Goal: Task Accomplishment & Management: Complete application form

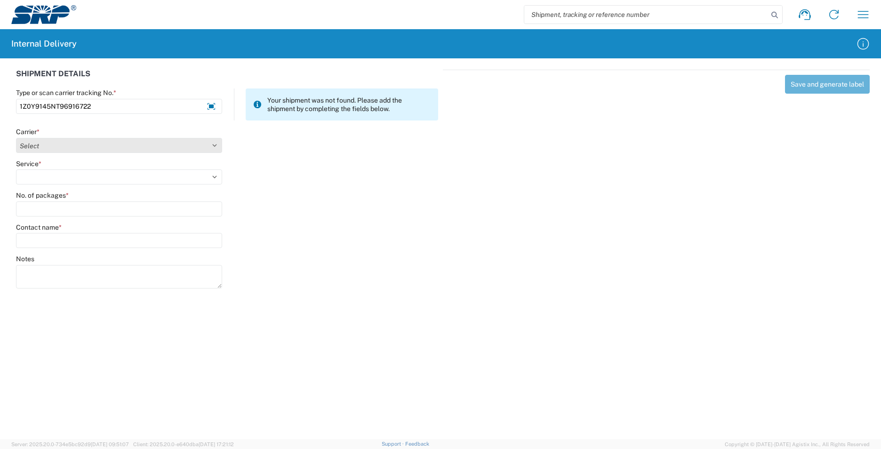
type input "1Z0Y9145NT96916722"
click at [33, 148] on select "Select AcctPay Amazon Logistics ATI Trucking BC Dimerco Logistics Empire Southw…" at bounding box center [119, 145] width 206 height 15
select select "12"
click at [16, 138] on select "Select AcctPay Amazon Logistics ATI Trucking BC Dimerco Logistics Empire Southw…" at bounding box center [119, 145] width 206 height 15
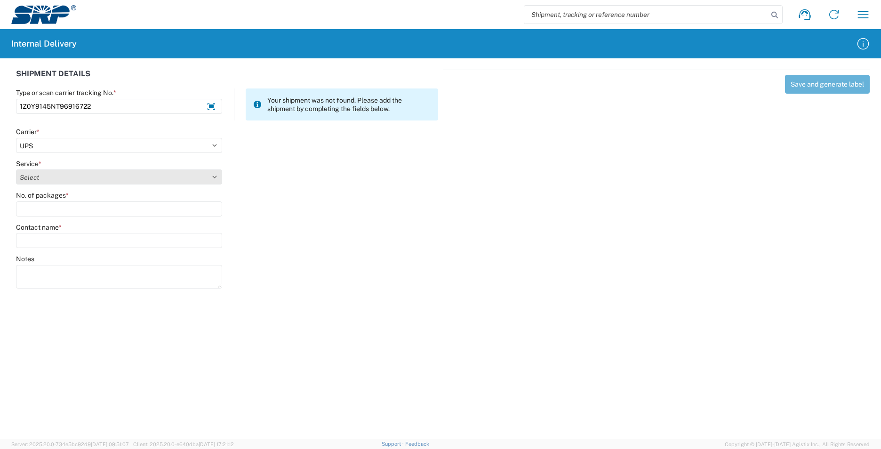
click at [38, 179] on select "Select 2nd Day Air 2nd Day Air A.M. 3 Day Select Basic BOUND PRINTED MATTER, UP…" at bounding box center [119, 176] width 206 height 15
select select "43"
click at [39, 178] on select "Select 2nd Day Air 2nd Day Air A.M. 3 Day Select Basic BOUND PRINTED MATTER, UP…" at bounding box center [119, 176] width 206 height 15
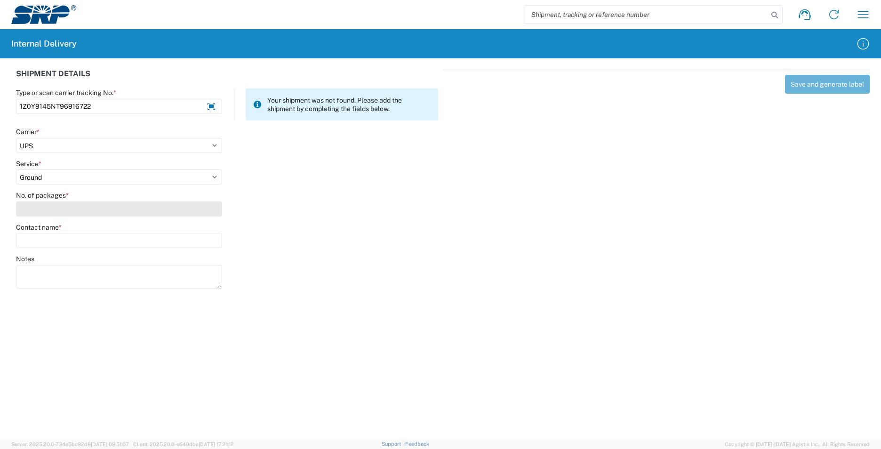
click at [37, 204] on input "No. of packages *" at bounding box center [119, 208] width 206 height 15
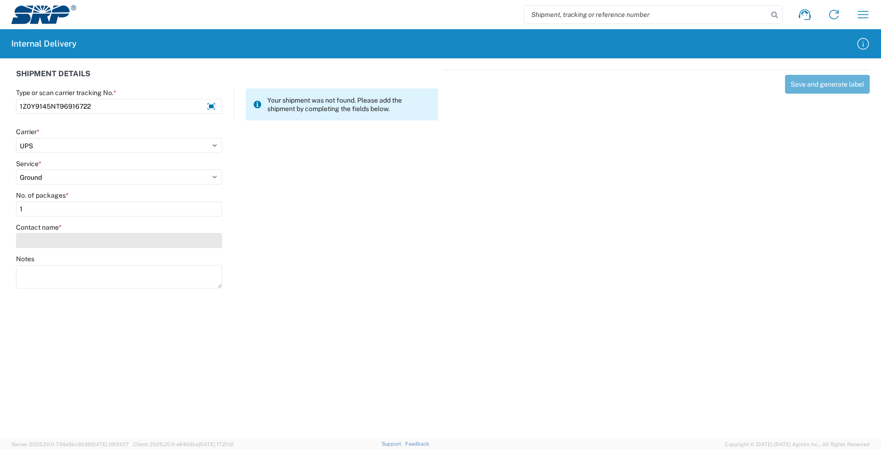
type input "1"
click at [37, 243] on input "Contact name *" at bounding box center [119, 240] width 206 height 15
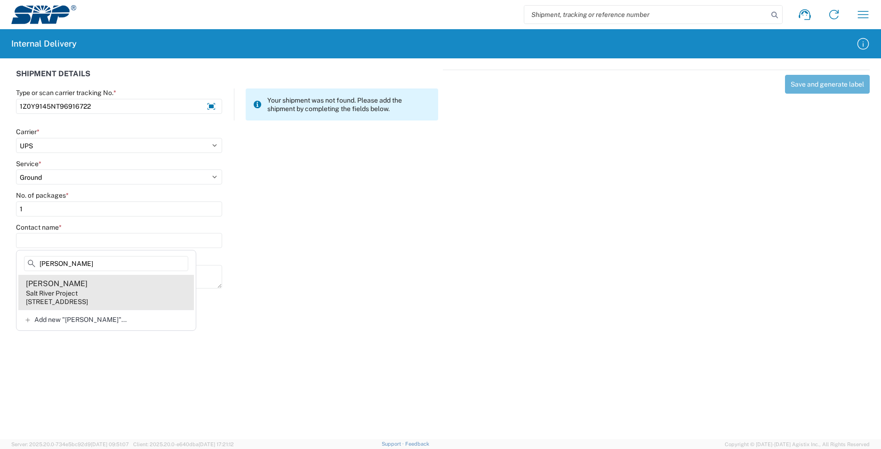
type input "soliz"
drag, startPoint x: 115, startPoint y: 297, endPoint x: 127, endPoint y: 285, distance: 16.3
click at [118, 290] on agx-address-suggestion-item "Henry Soliz Salt River Project 1500 N Mill Ave, PAB10W, Tempe, AZ, 85281, US" at bounding box center [105, 292] width 175 height 35
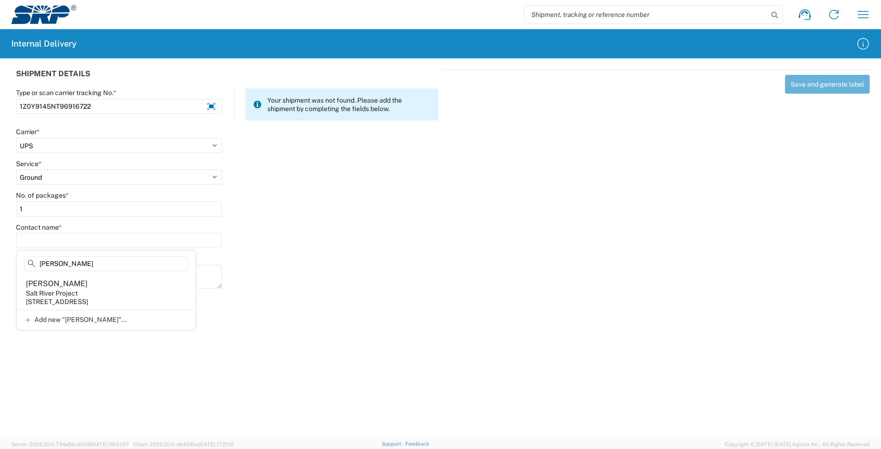
type input "Henry Soliz"
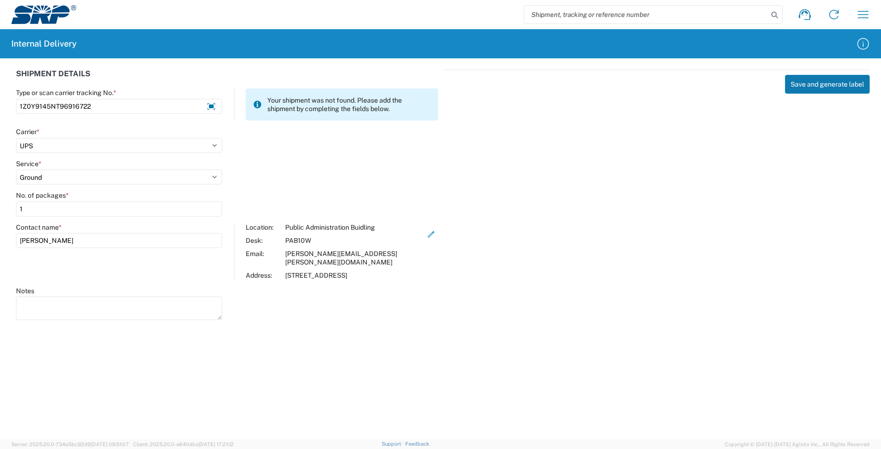
drag, startPoint x: 809, startPoint y: 92, endPoint x: 809, endPoint y: 87, distance: 4.7
click at [809, 87] on button "Save and generate label" at bounding box center [827, 84] width 85 height 19
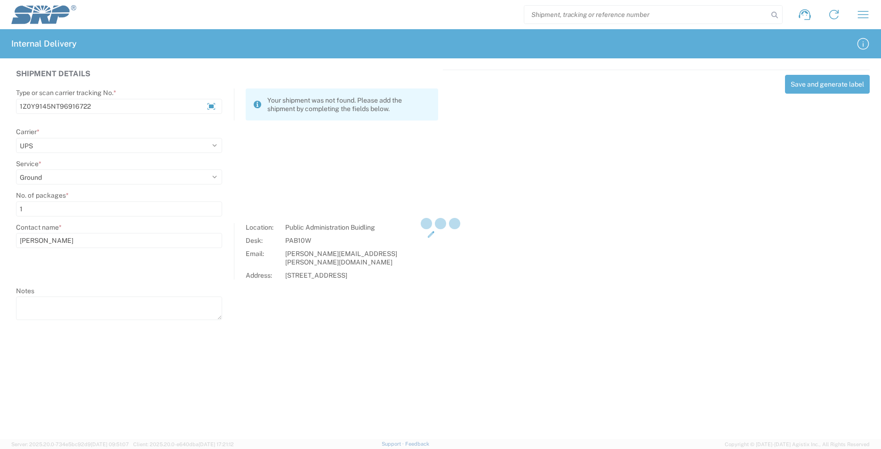
select select
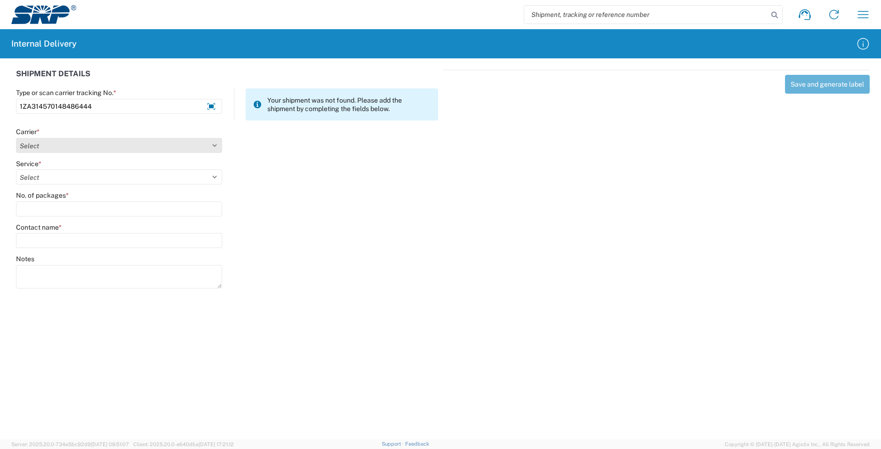
type input "1ZA314570148486444"
click at [76, 141] on select "Select AcctPay Amazon Logistics ATI Trucking BC Dimerco Logistics Empire Southw…" at bounding box center [119, 145] width 206 height 15
select select "12"
click at [16, 138] on select "Select AcctPay Amazon Logistics ATI Trucking BC Dimerco Logistics Empire Southw…" at bounding box center [119, 145] width 206 height 15
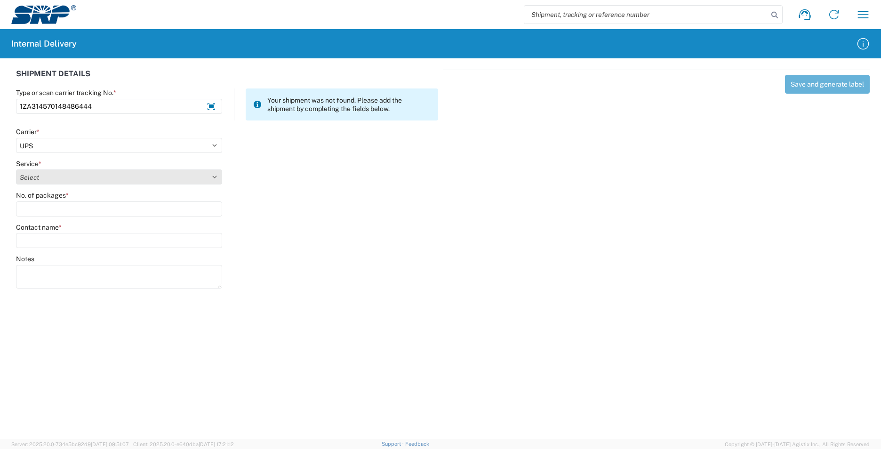
click at [40, 177] on select "Select 2nd Day Air 2nd Day Air A.M. 3 Day Select Basic BOUND PRINTED MATTER, UP…" at bounding box center [119, 176] width 206 height 15
select select "43"
click at [39, 178] on select "Select 2nd Day Air 2nd Day Air A.M. 3 Day Select Basic BOUND PRINTED MATTER, UP…" at bounding box center [119, 176] width 206 height 15
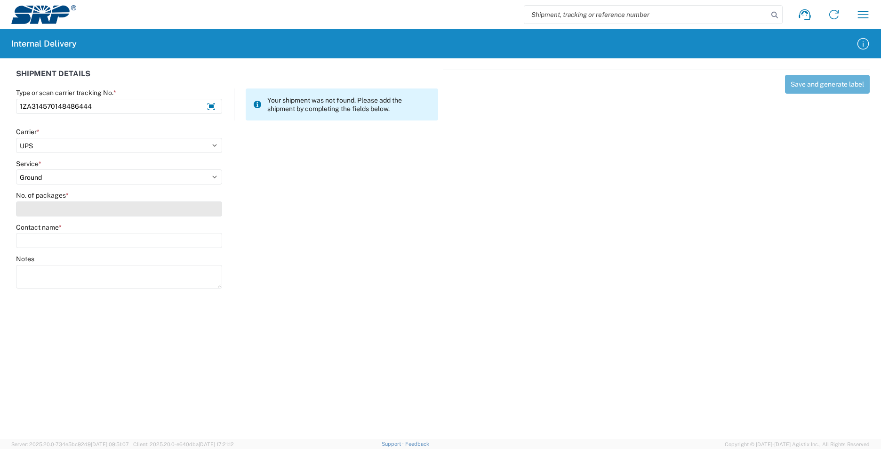
click at [37, 208] on input "No. of packages *" at bounding box center [119, 208] width 206 height 15
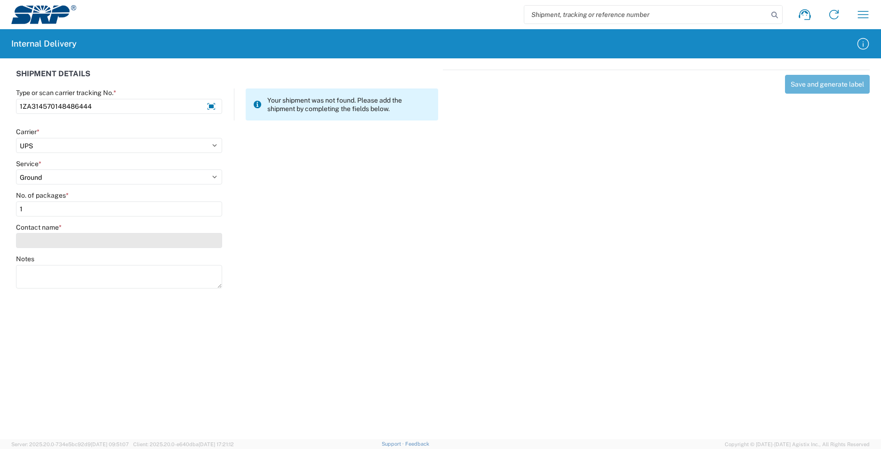
type input "1"
click at [33, 236] on input "Contact name *" at bounding box center [119, 240] width 206 height 15
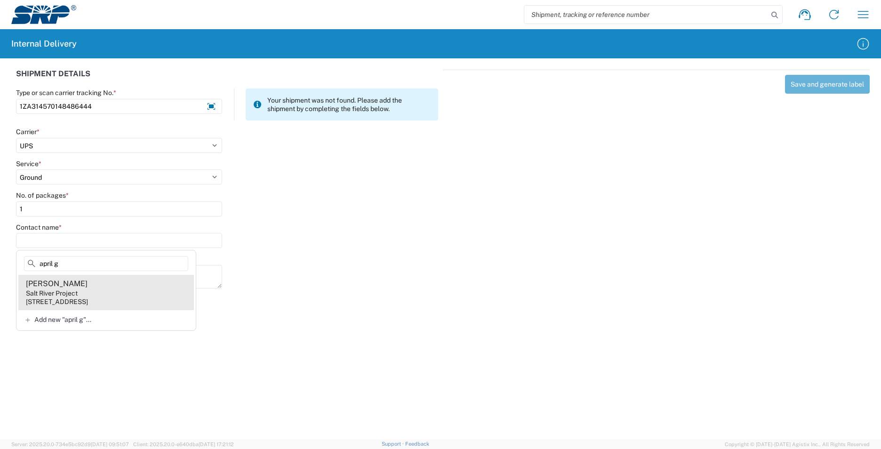
type input "april g"
click at [157, 291] on agx-address-suggestion-item "April Gonzalez Salt River Project 1500 N Mill Ave, PAB298, Tempe, AZ, 85281, US" at bounding box center [105, 292] width 175 height 35
type input "April Gonzalez"
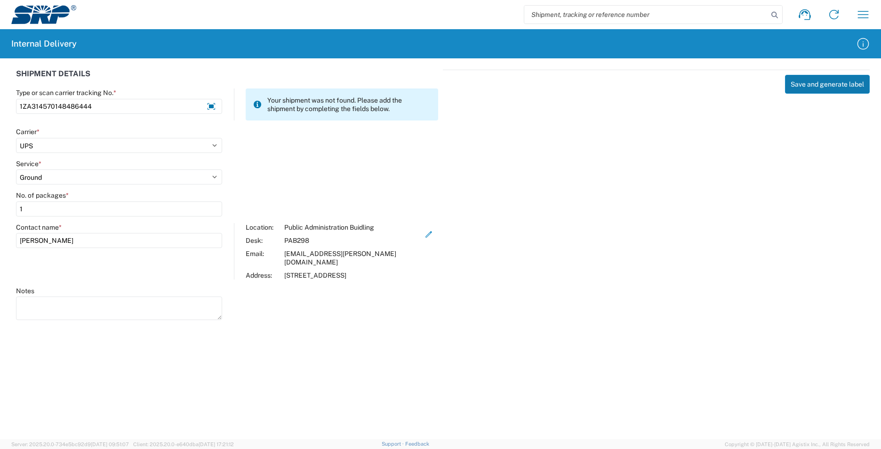
click at [827, 80] on button "Save and generate label" at bounding box center [827, 84] width 85 height 19
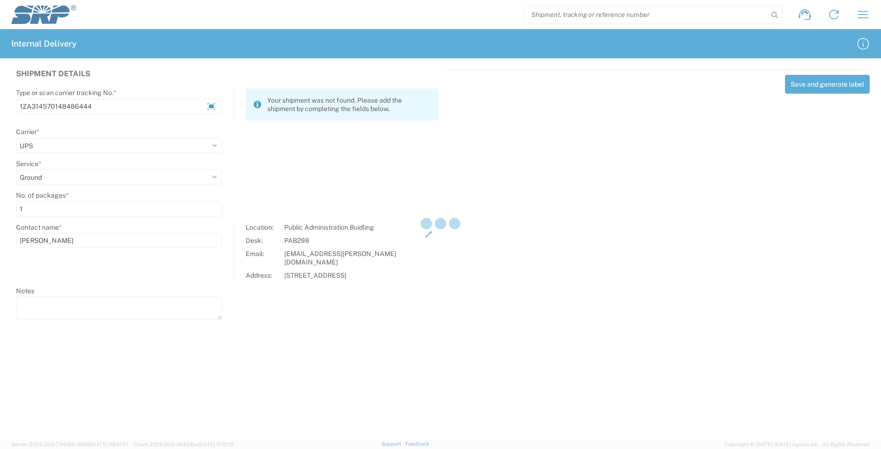
select select
